Goal: Task Accomplishment & Management: Manage account settings

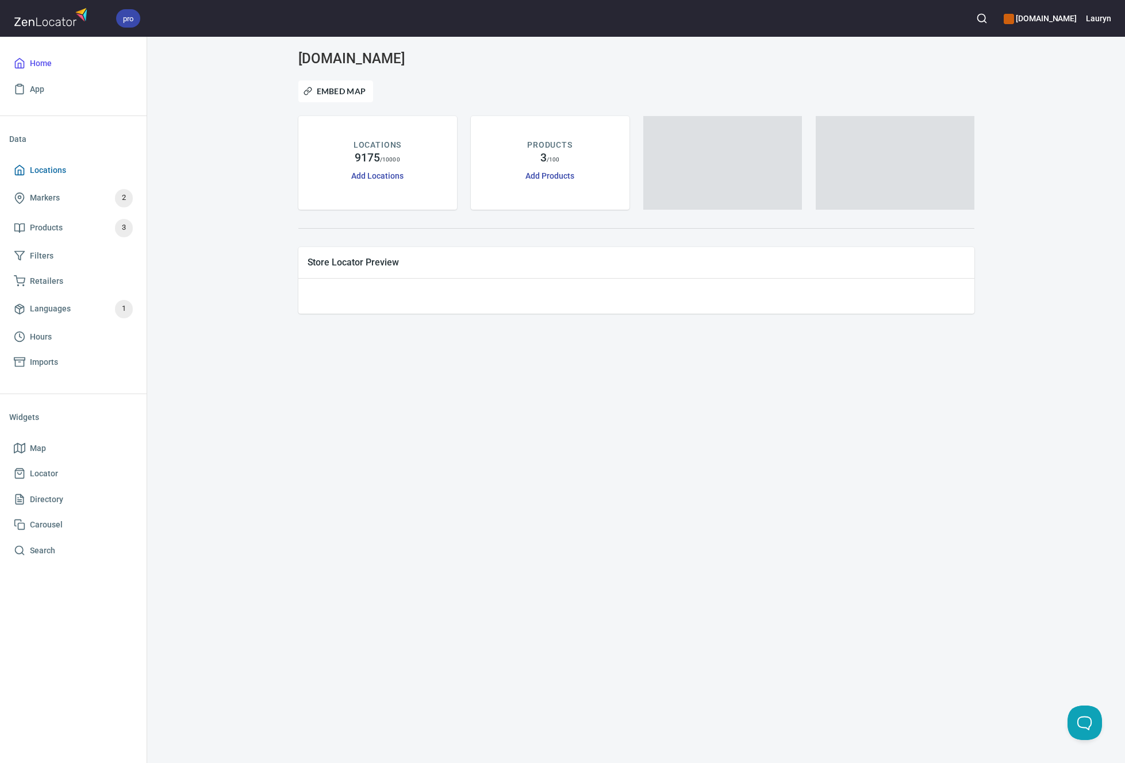
click at [68, 171] on span "Locations" at bounding box center [73, 170] width 119 height 14
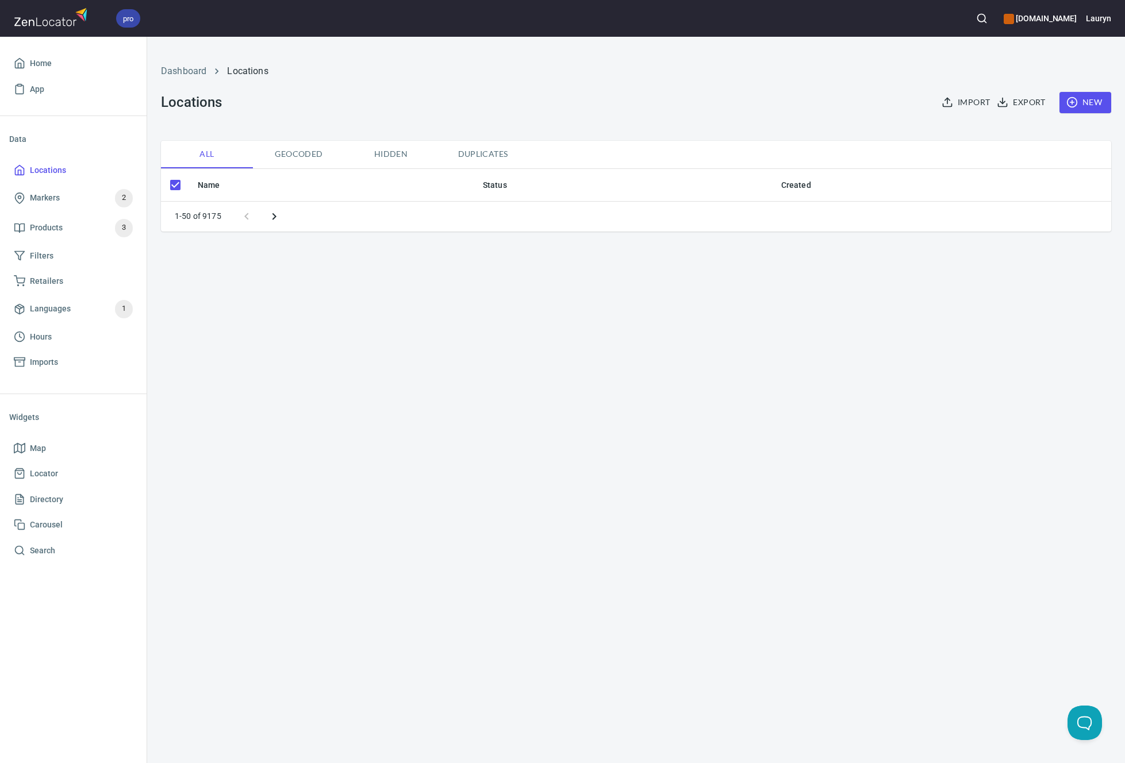
checkbox input "false"
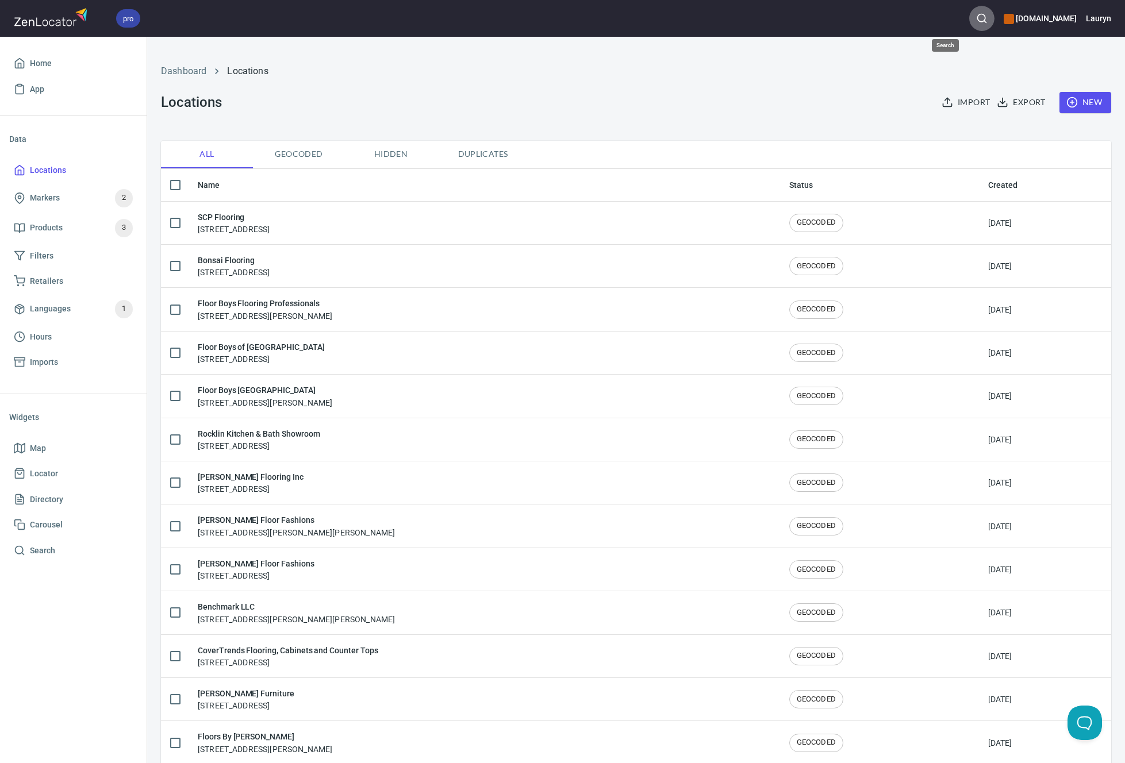
click at [976, 16] on icon "button" at bounding box center [981, 18] width 11 height 11
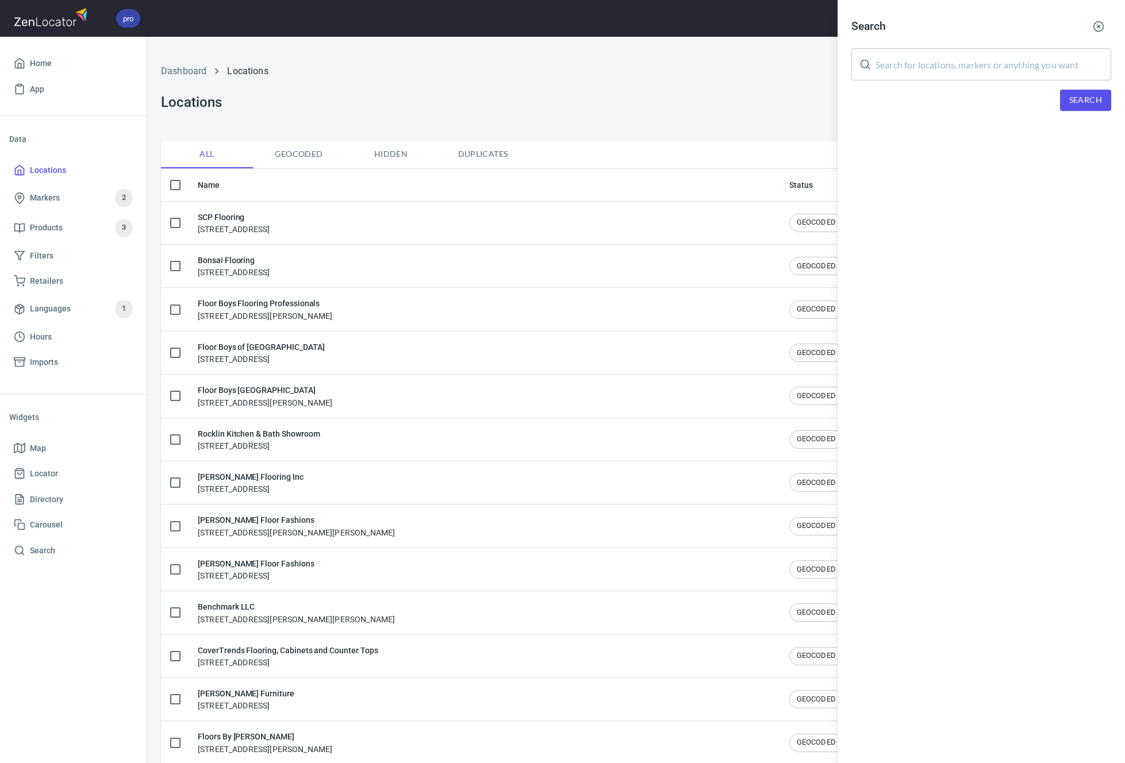
click at [944, 57] on input "text" at bounding box center [993, 64] width 236 height 32
paste input "[PERSON_NAME] Distributions"
type input "[PERSON_NAME] Distributions"
click at [1092, 101] on span "Search" at bounding box center [1085, 100] width 33 height 14
click at [967, 159] on div "[PERSON_NAME] DISTRIBUTIONS INC, [STREET_ADDRESS][PERSON_NAME][US_STATE]" at bounding box center [981, 164] width 260 height 23
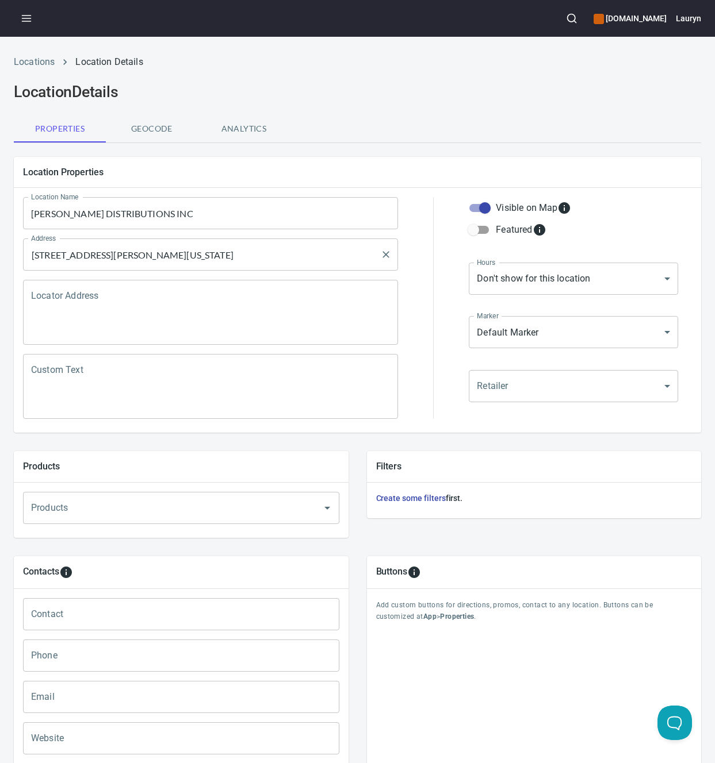
click at [194, 247] on input "[STREET_ADDRESS][PERSON_NAME][US_STATE]" at bounding box center [201, 255] width 347 height 22
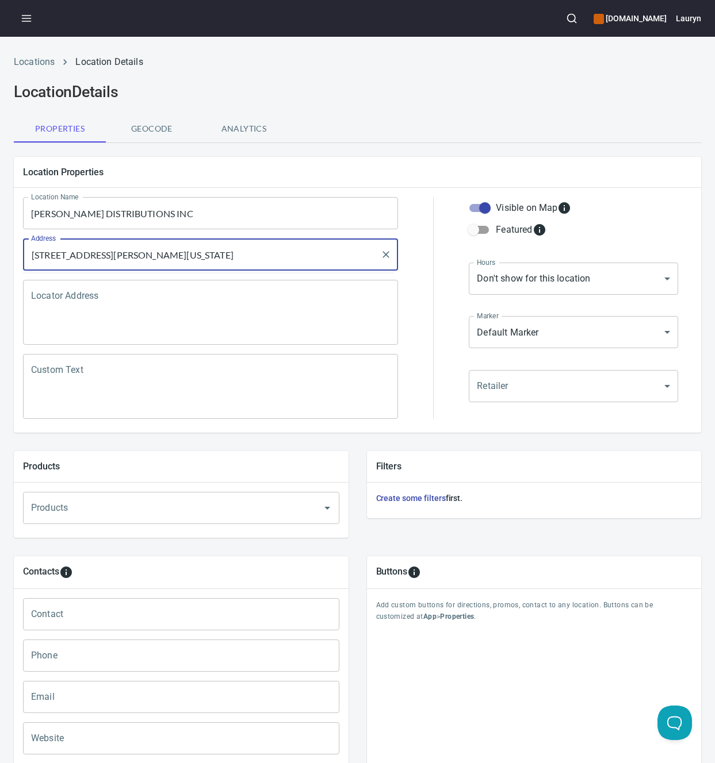
click at [194, 247] on input "[STREET_ADDRESS][PERSON_NAME][US_STATE]" at bounding box center [201, 255] width 347 height 22
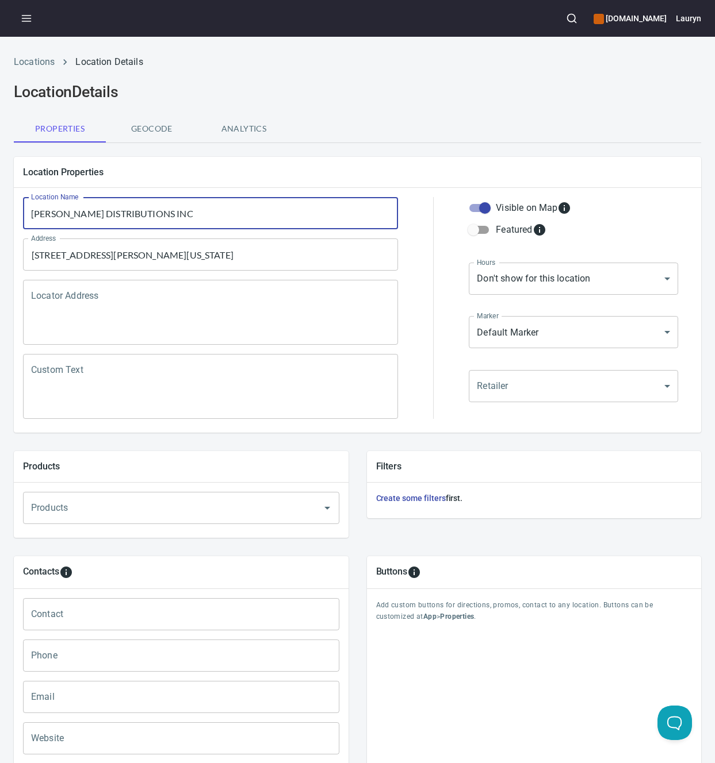
drag, startPoint x: 251, startPoint y: 218, endPoint x: 19, endPoint y: 218, distance: 231.7
click at [18, 218] on div "Location Name [PERSON_NAME] DISTRIBUTIONS INC Location Name" at bounding box center [210, 213] width 384 height 41
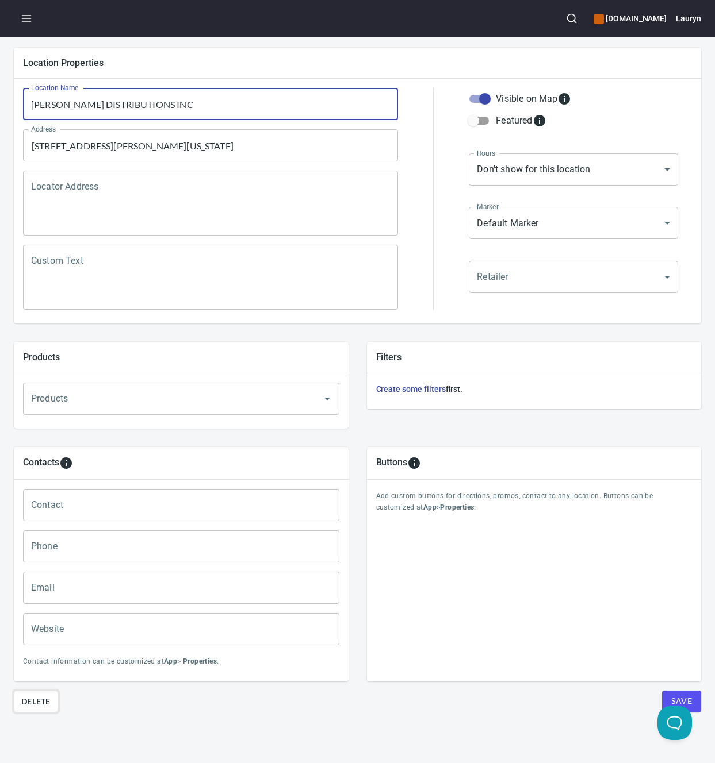
click at [39, 696] on span "Delete" at bounding box center [35, 702] width 29 height 14
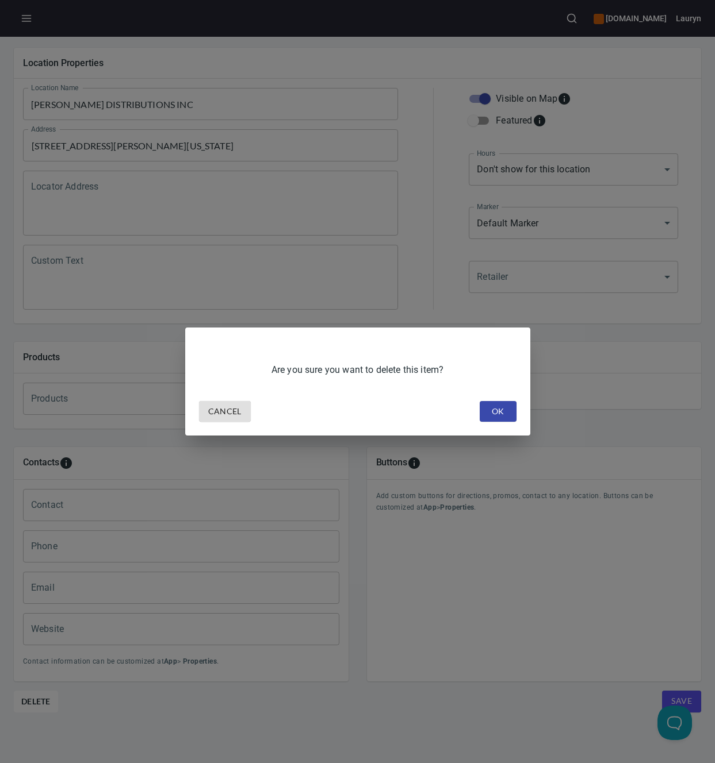
click at [493, 406] on span "OK" at bounding box center [498, 412] width 18 height 14
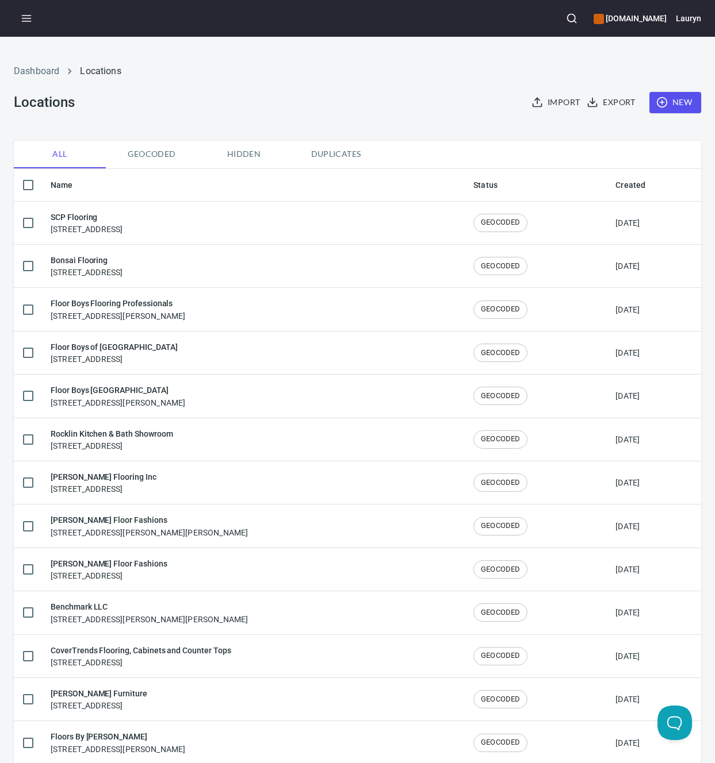
click at [656, 108] on icon "button" at bounding box center [661, 102] width 11 height 11
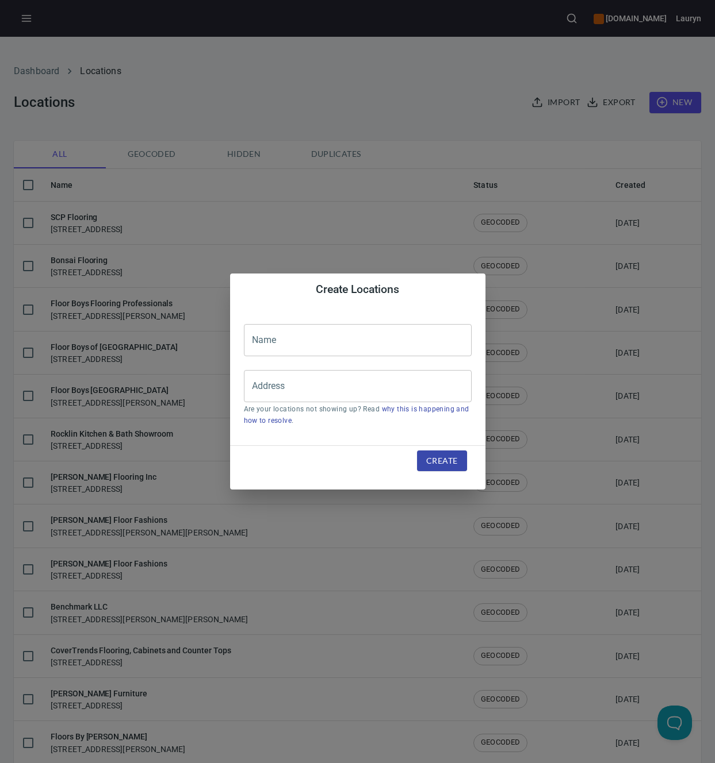
click at [348, 352] on input "text" at bounding box center [358, 340] width 228 height 32
paste input "[US_STATE] Flooring Outlet"
type input "[US_STATE] Flooring Outlet"
click at [285, 379] on input "Address" at bounding box center [349, 386] width 200 height 22
paste input "[STREET_ADDRESS][PERSON_NAME]"
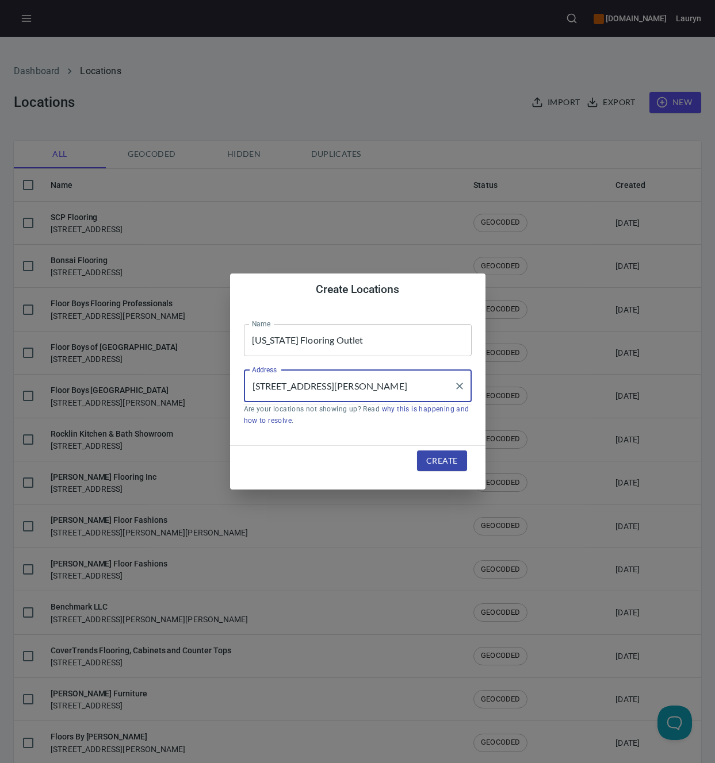
type input "[STREET_ADDRESS][PERSON_NAME]"
click at [452, 464] on span "Create" at bounding box center [441, 461] width 31 height 14
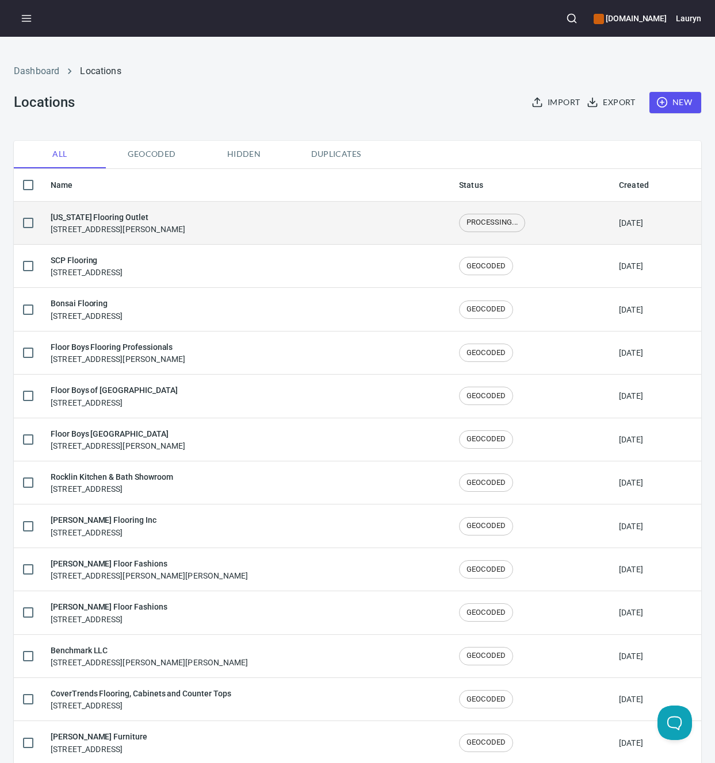
click at [240, 223] on div "[US_STATE] Flooring Outlet [STREET_ADDRESS][PERSON_NAME]" at bounding box center [246, 223] width 390 height 24
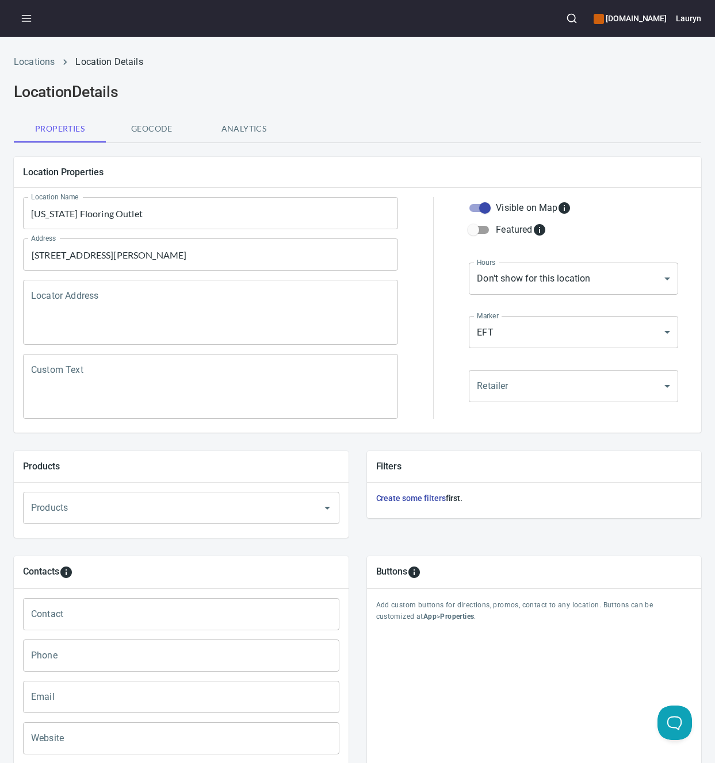
scroll to position [117, 0]
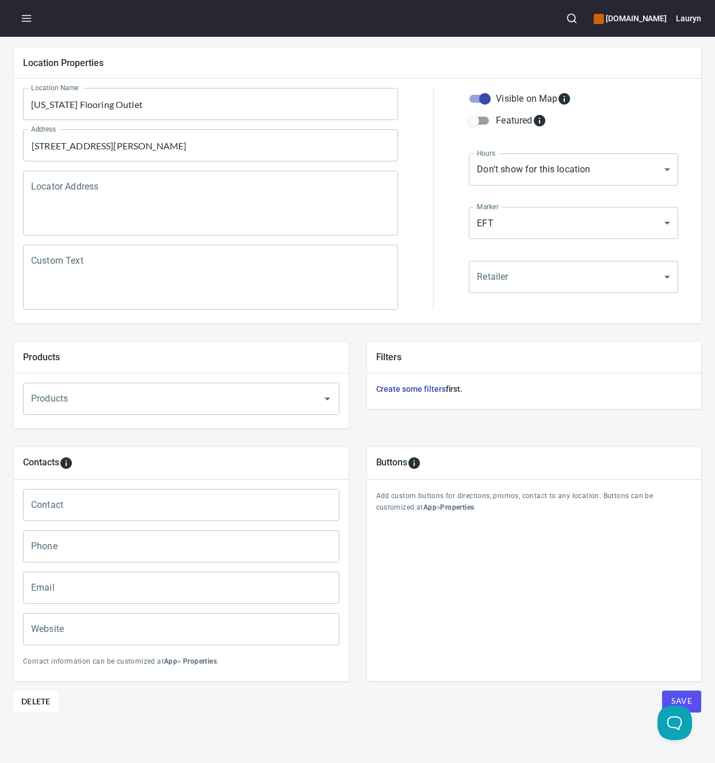
click at [102, 544] on input "Phone" at bounding box center [181, 547] width 316 height 32
paste input "[PHONE_NUMBER]"
type input "[PHONE_NUMBER]"
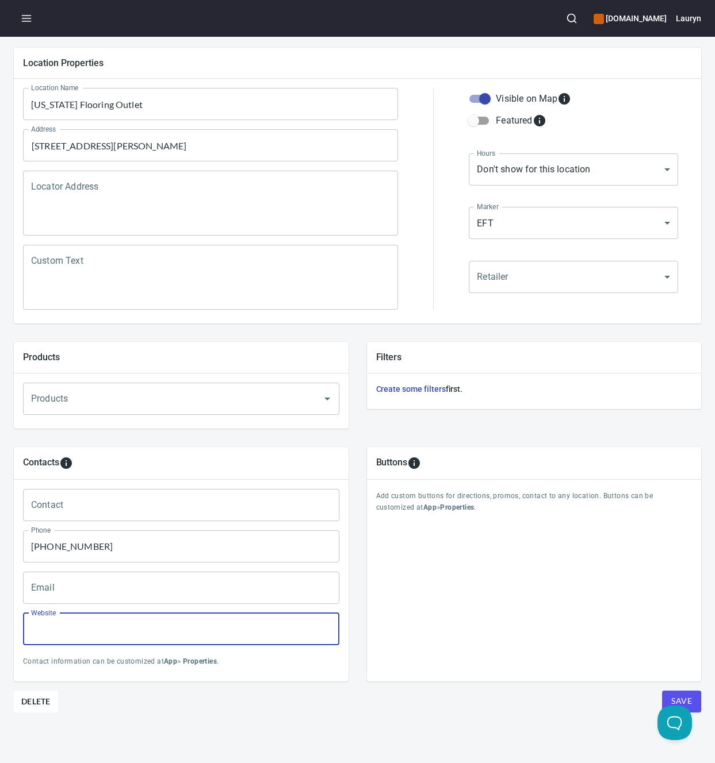
click at [141, 633] on input "Website" at bounding box center [181, 629] width 316 height 32
paste input "[URL][DOMAIN_NAME]"
type input "[URL][DOMAIN_NAME]"
click at [388, 732] on div "Location Properties Location Name [US_STATE] Flooring Outlet Location Name Addr…" at bounding box center [357, 401] width 687 height 725
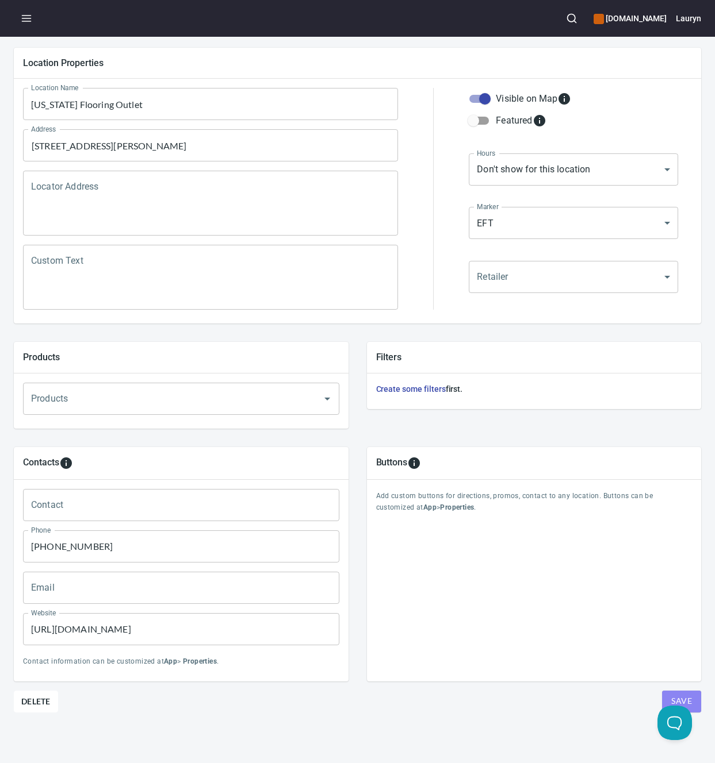
click at [662, 691] on button "Save" at bounding box center [681, 702] width 39 height 22
